Goal: Information Seeking & Learning: Learn about a topic

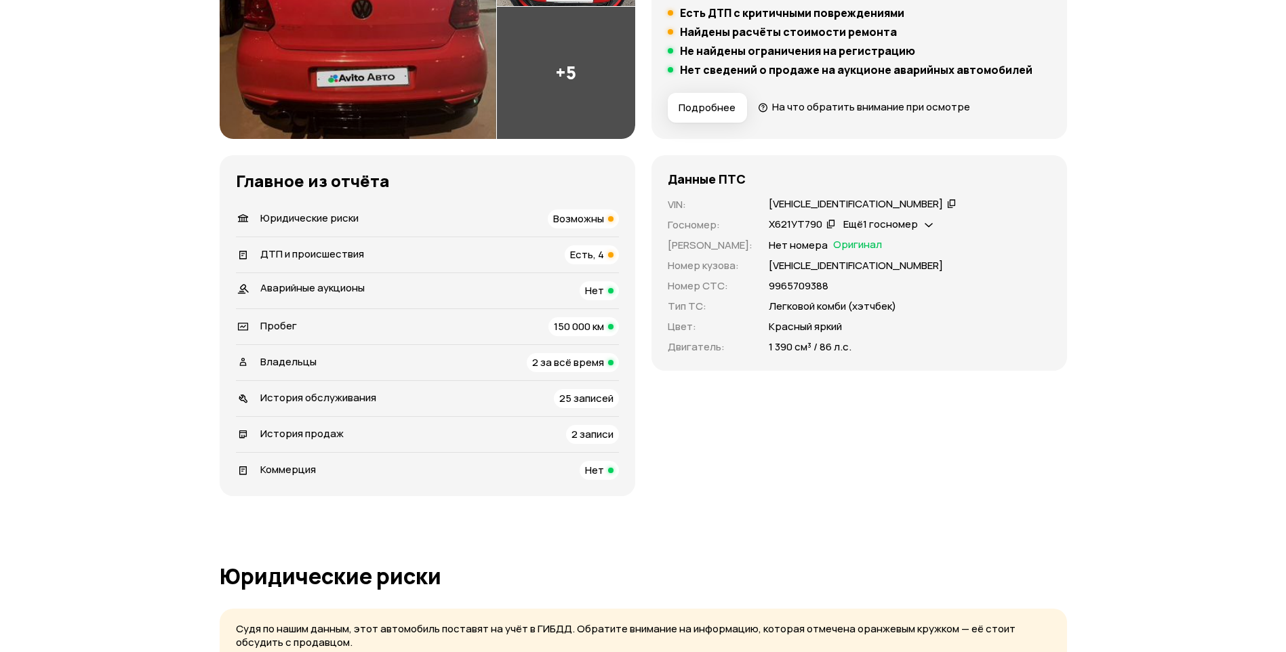
scroll to position [339, 0]
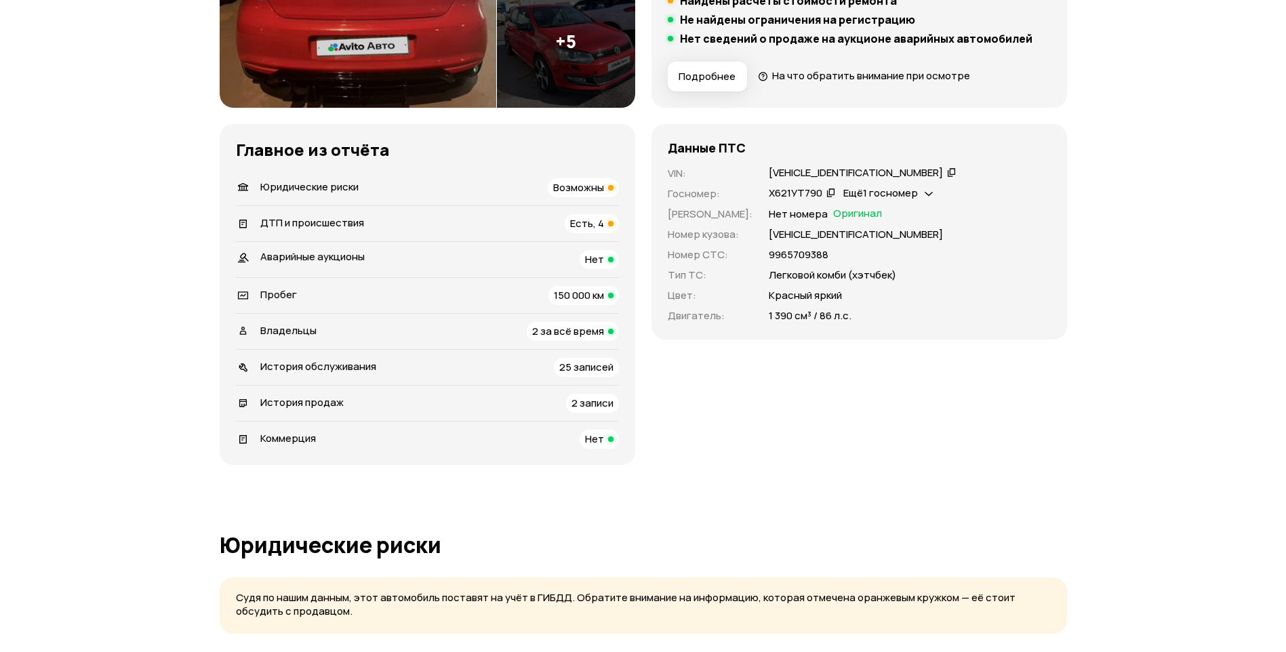
click at [396, 226] on div "ДТП и происшествия Есть, 4" at bounding box center [427, 223] width 383 height 19
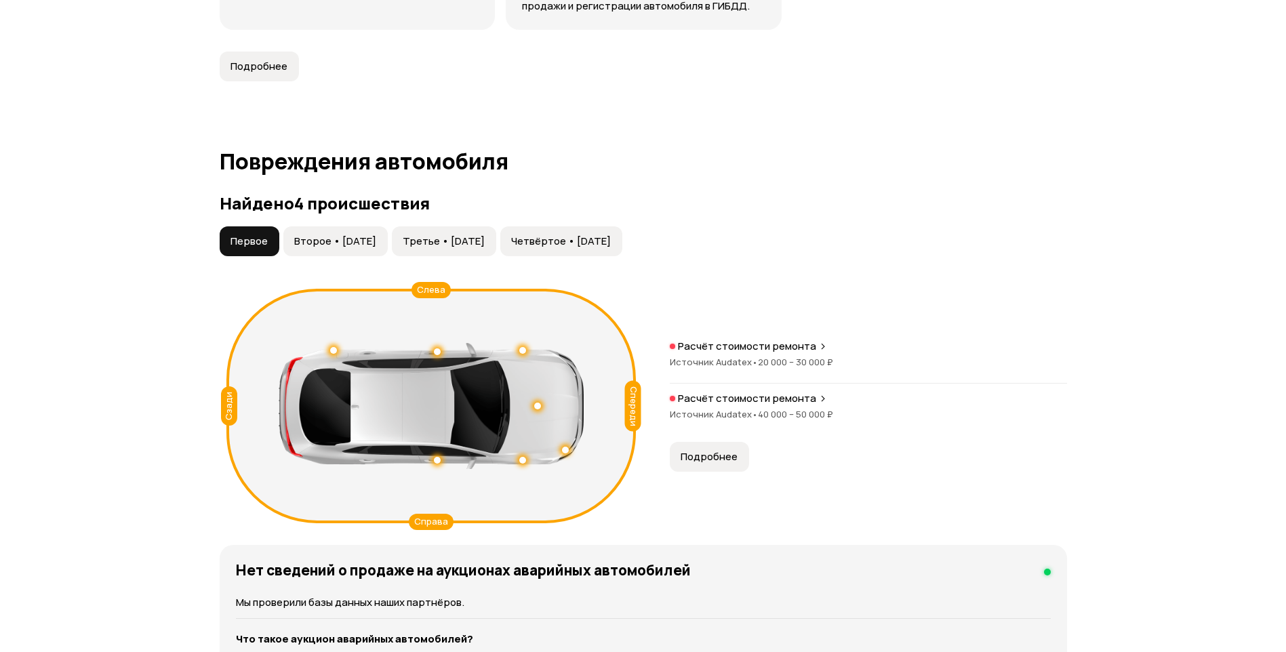
scroll to position [1268, 0]
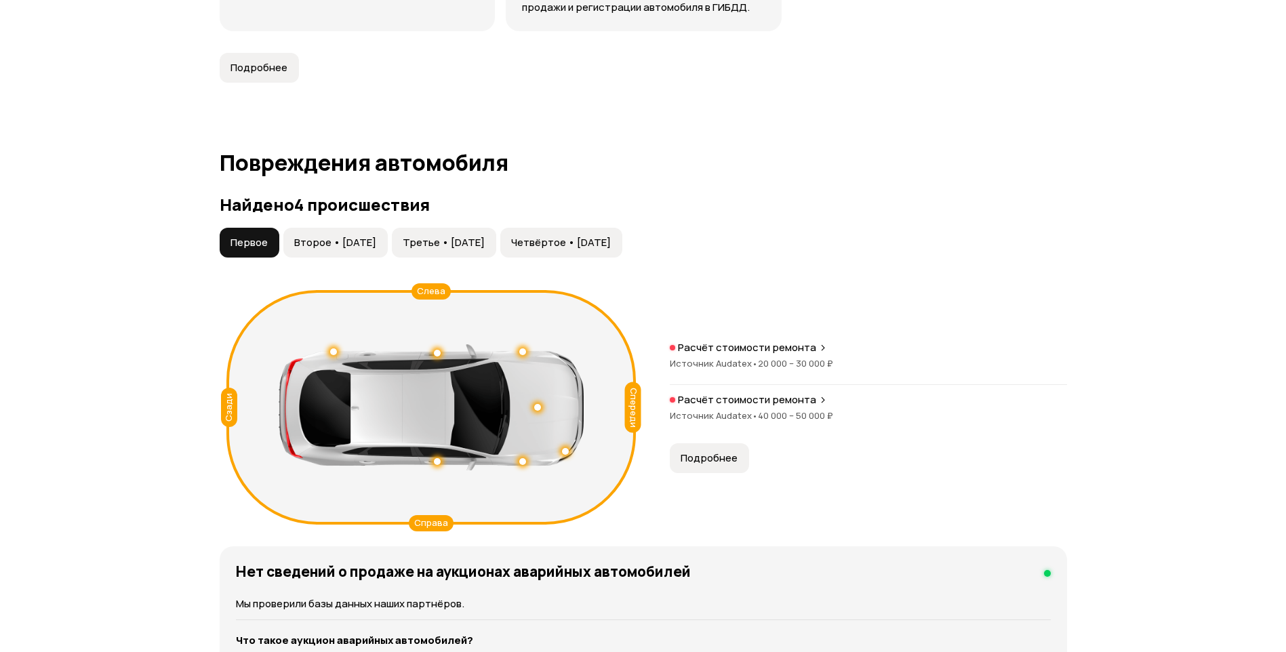
click at [317, 236] on span "Второе • [DATE]" at bounding box center [335, 243] width 82 height 14
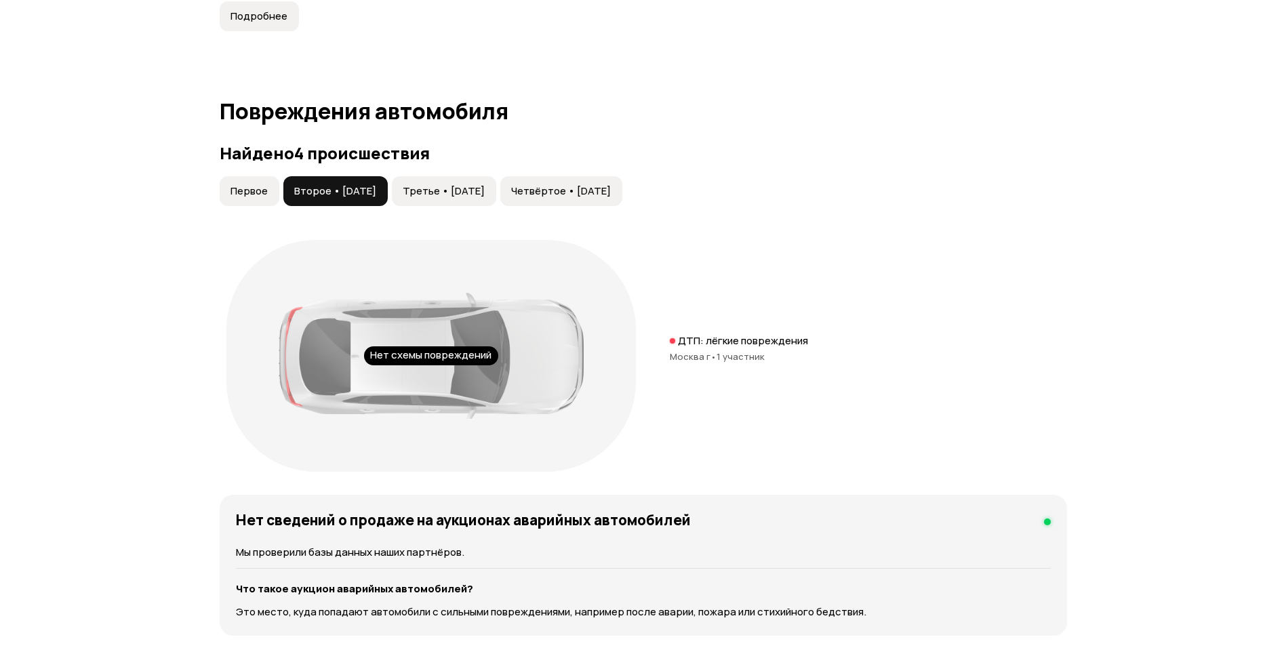
scroll to position [1133, 0]
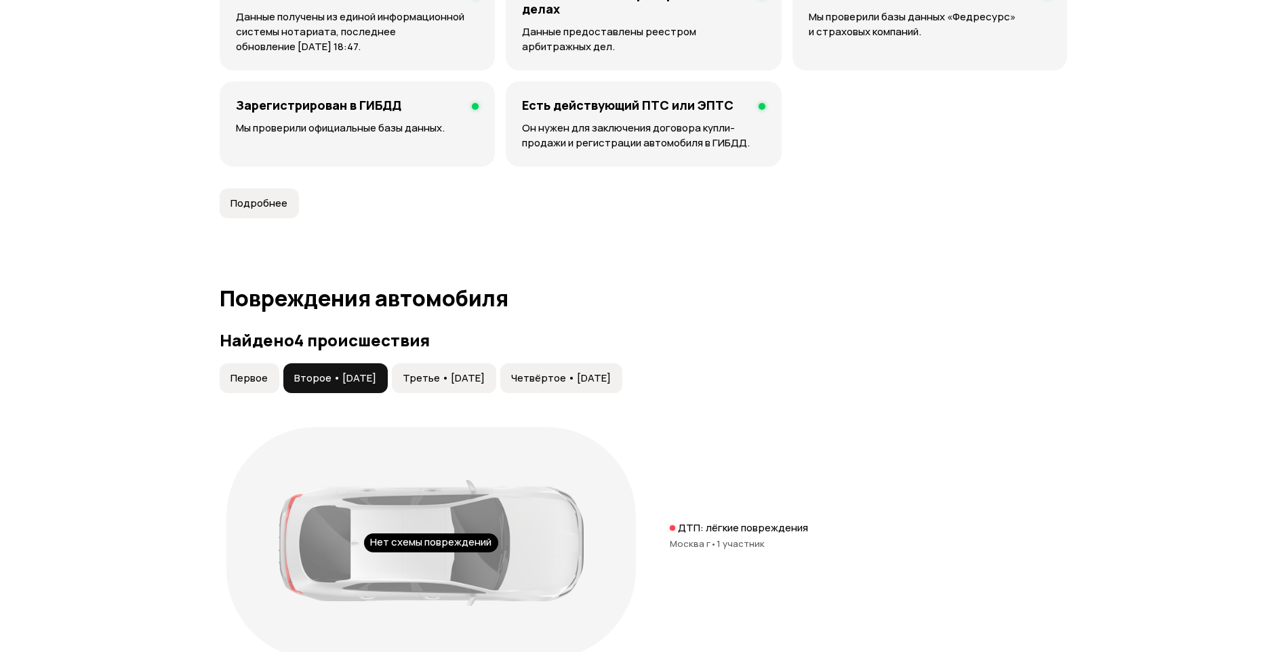
click at [437, 371] on span "Третье • [DATE]" at bounding box center [444, 378] width 82 height 14
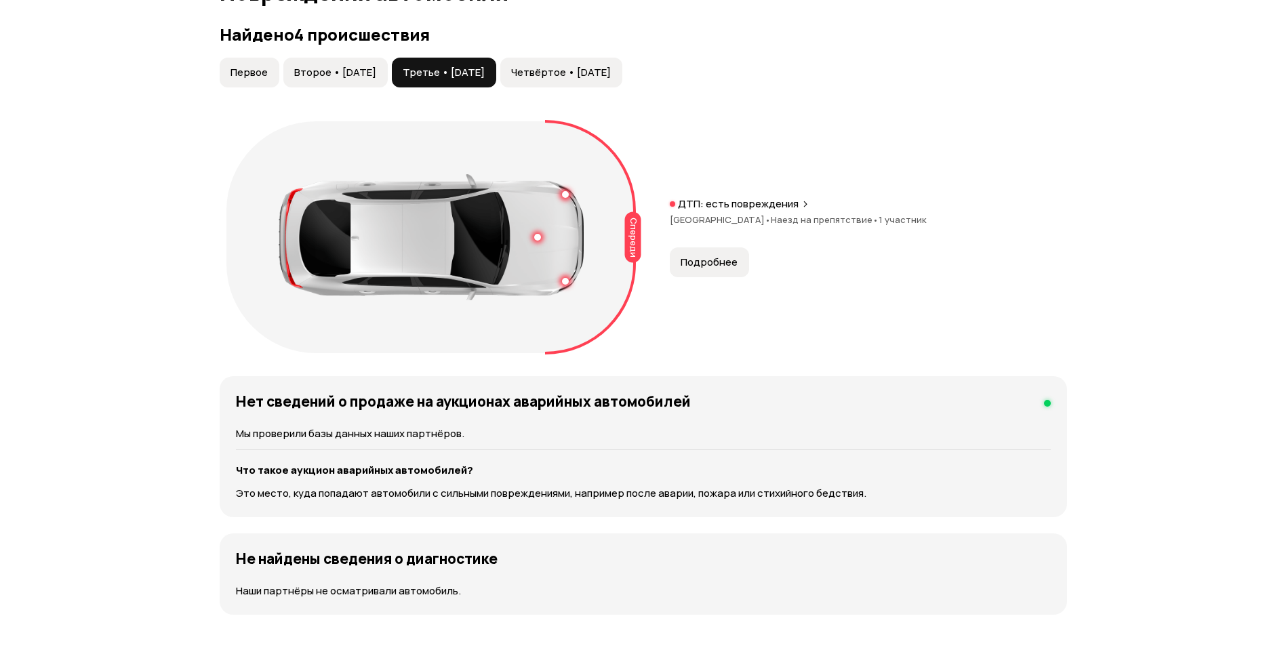
scroll to position [1268, 0]
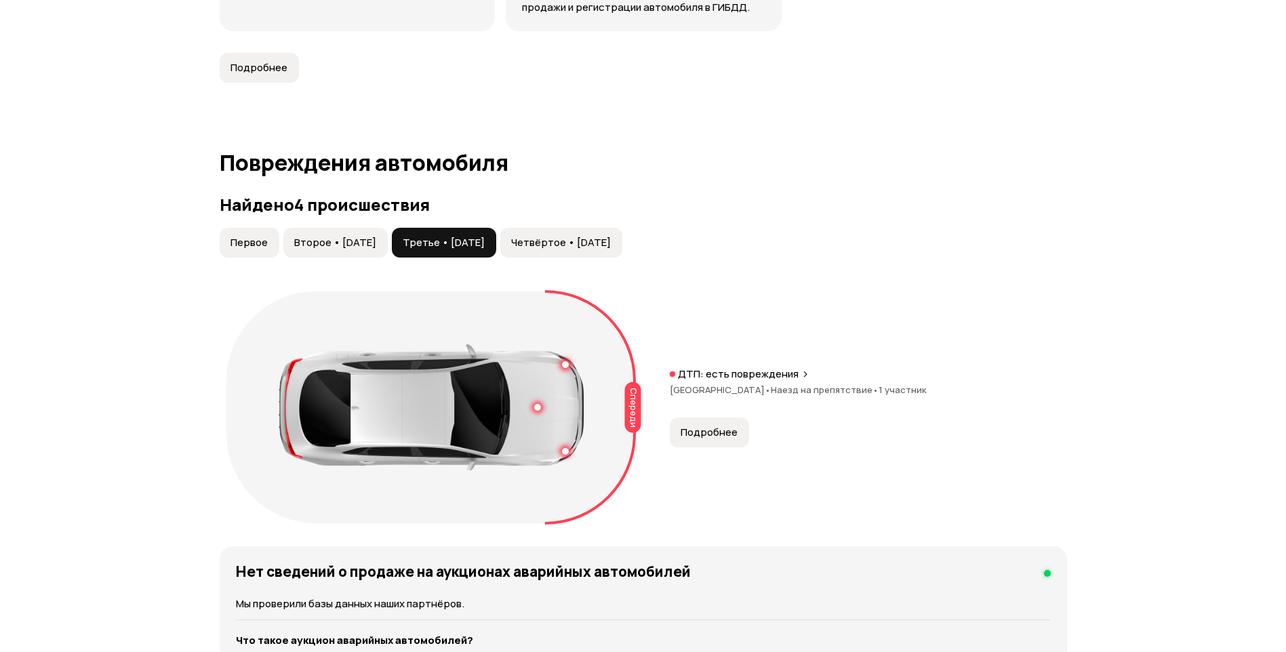
click at [582, 236] on span "Четвёртое • [DATE]" at bounding box center [561, 243] width 100 height 14
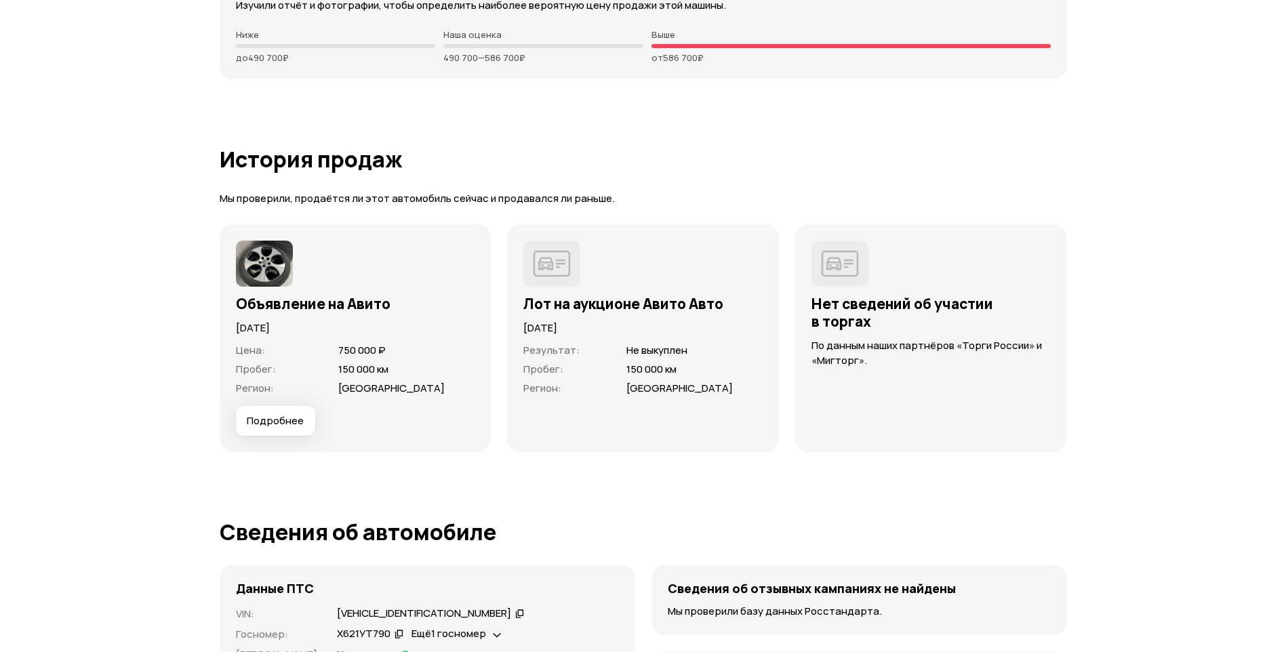
scroll to position [3641, 0]
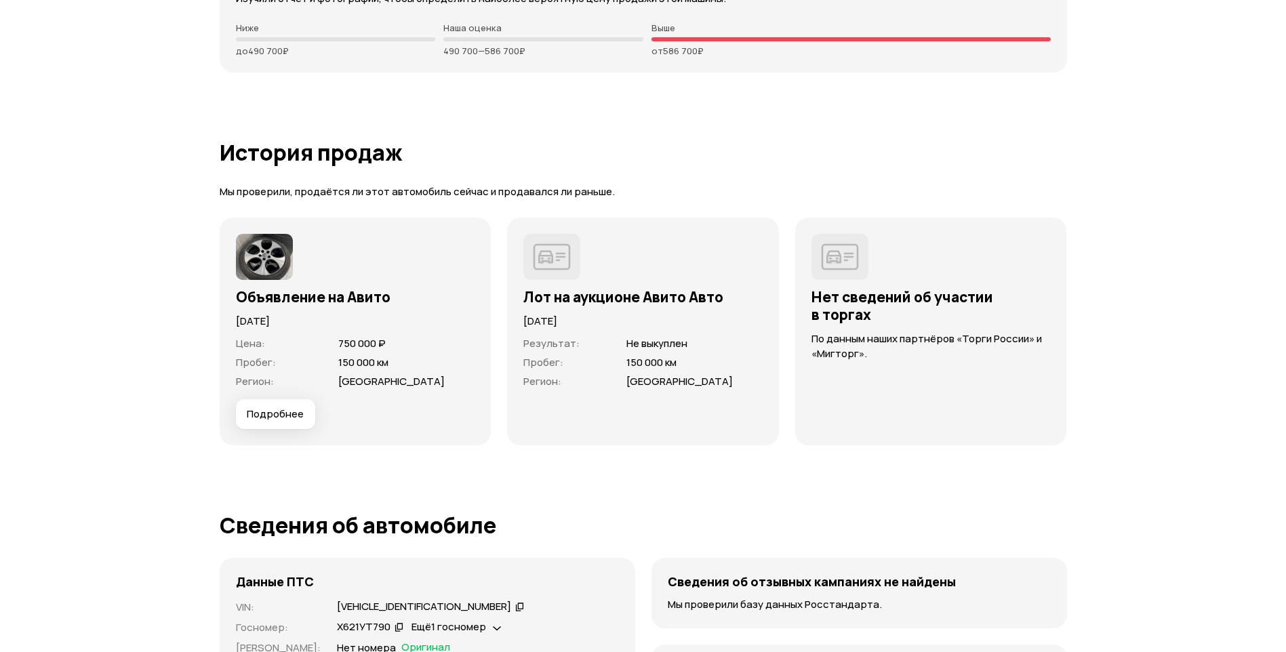
click at [273, 407] on span "Подробнее" at bounding box center [275, 414] width 57 height 14
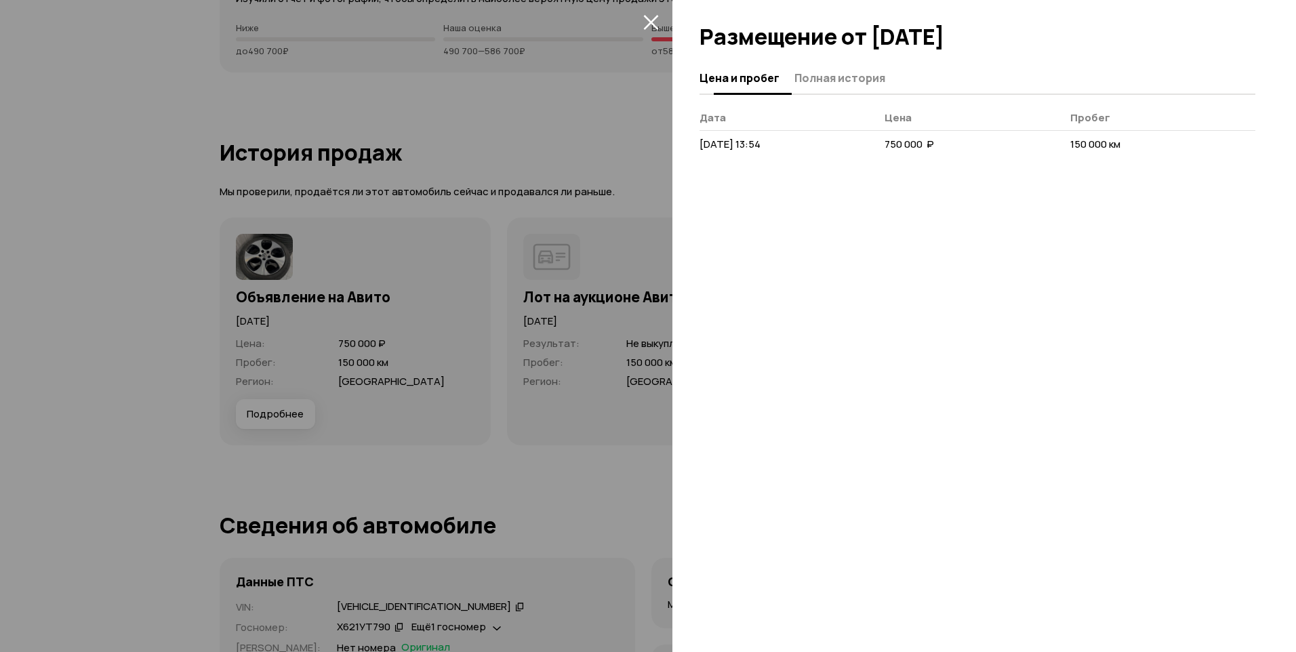
click at [859, 80] on span "Полная история" at bounding box center [840, 78] width 91 height 14
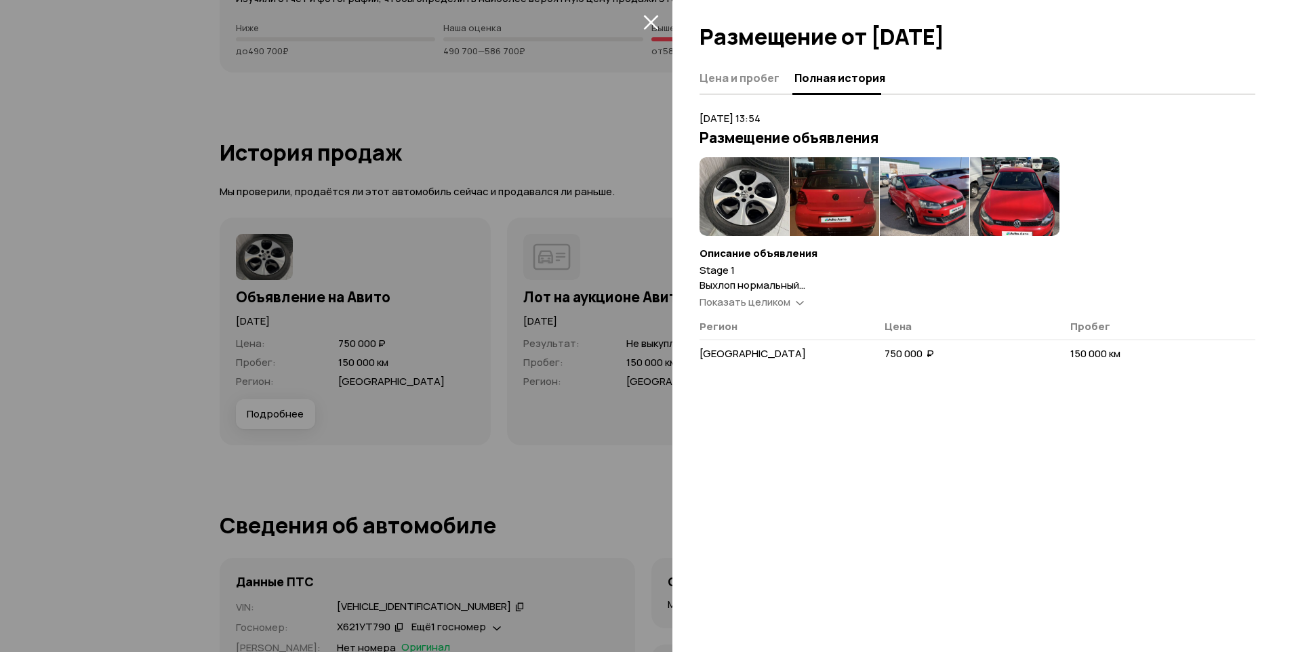
click at [766, 302] on span "Показать целиком" at bounding box center [745, 302] width 91 height 14
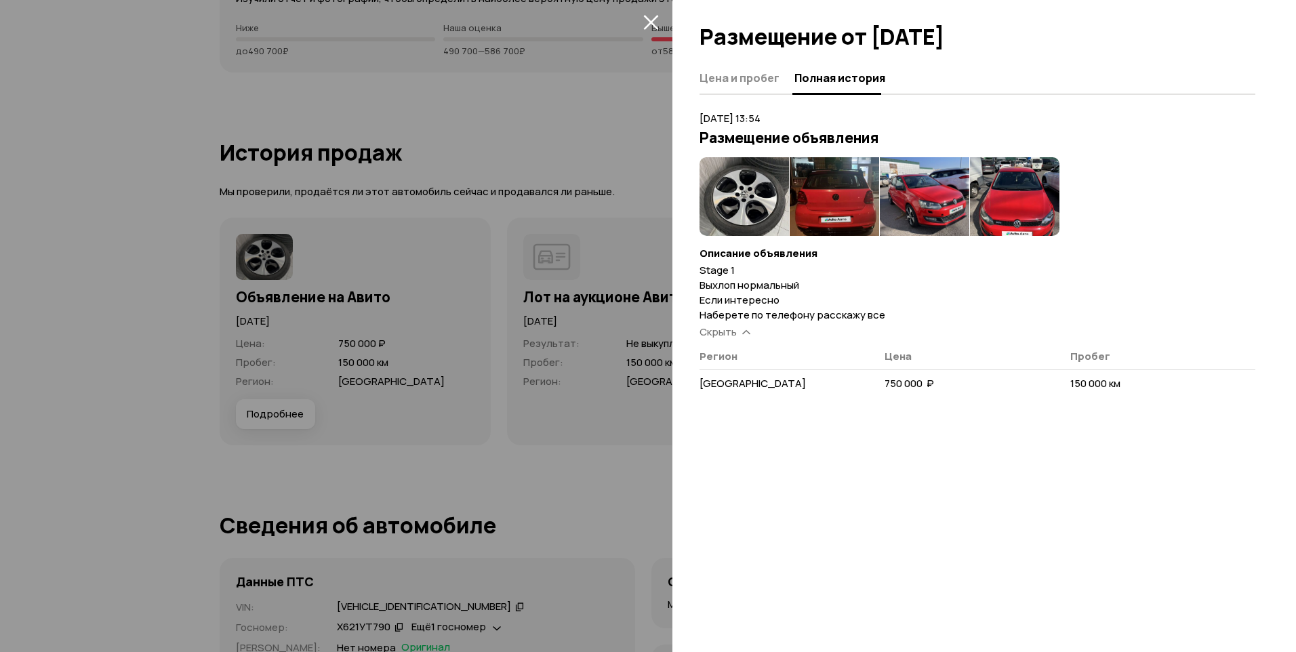
click at [912, 211] on img at bounding box center [924, 196] width 89 height 79
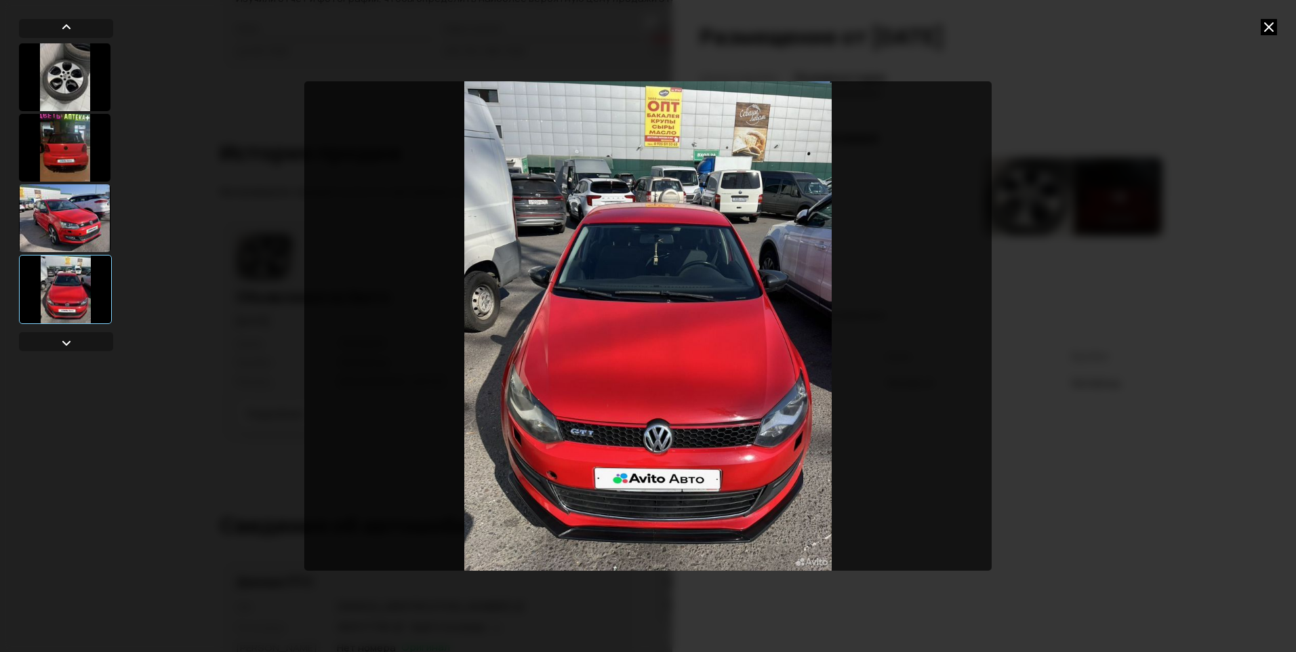
click at [1267, 24] on icon at bounding box center [1269, 27] width 16 height 16
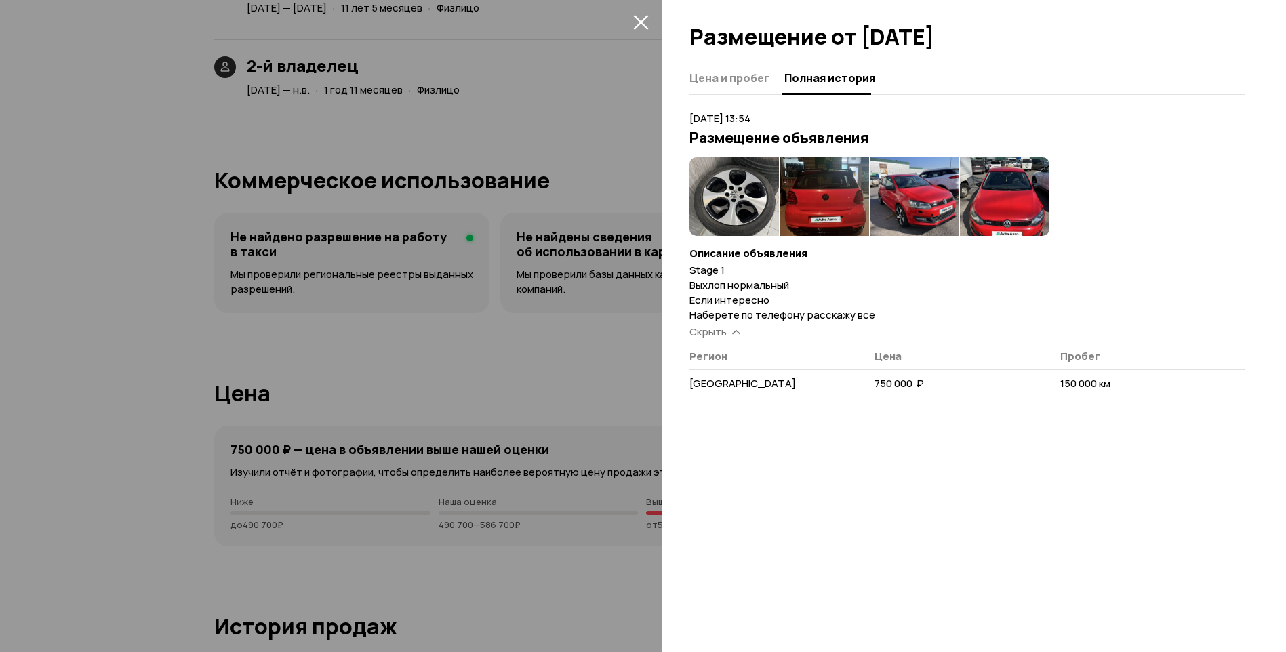
scroll to position [3167, 0]
click at [639, 24] on icon "закрыть" at bounding box center [640, 22] width 15 height 15
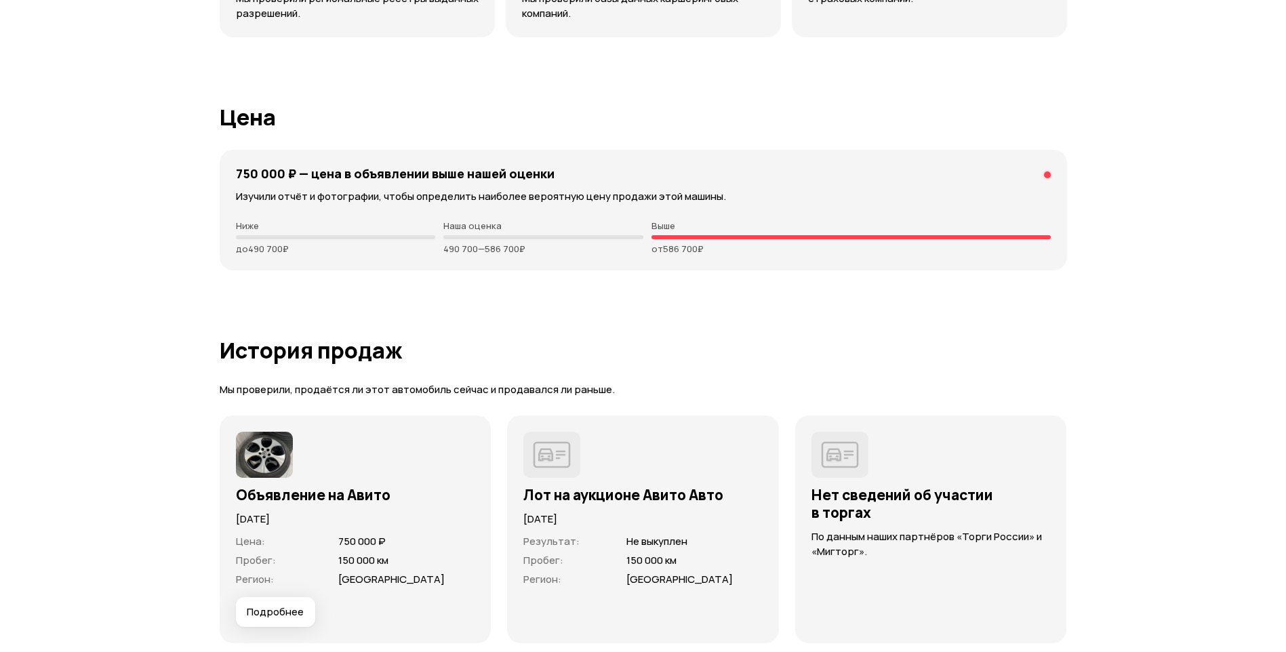
scroll to position [3172, 0]
